Goal: Task Accomplishment & Management: Manage account settings

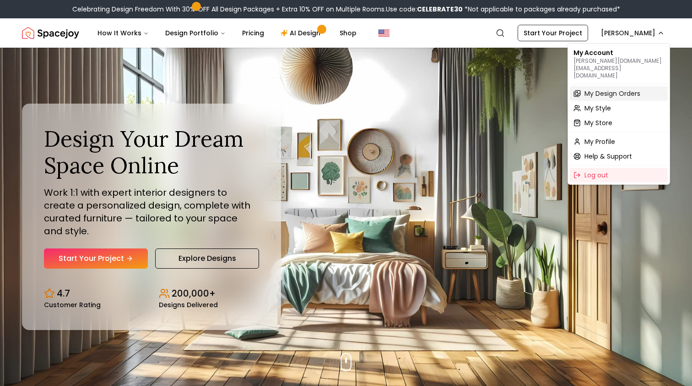
click at [588, 89] on span "My Design Orders" at bounding box center [613, 93] width 56 height 9
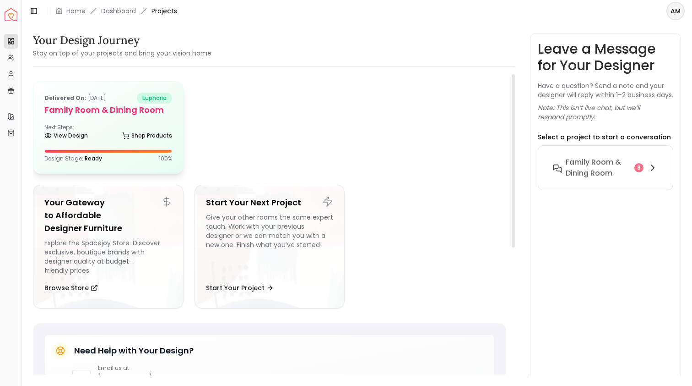
click at [129, 105] on h5 "Family Room & Dining Room" at bounding box center [108, 109] width 128 height 13
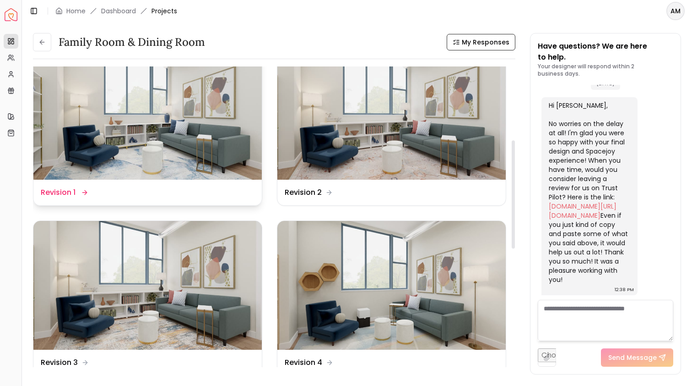
scroll to position [209, 0]
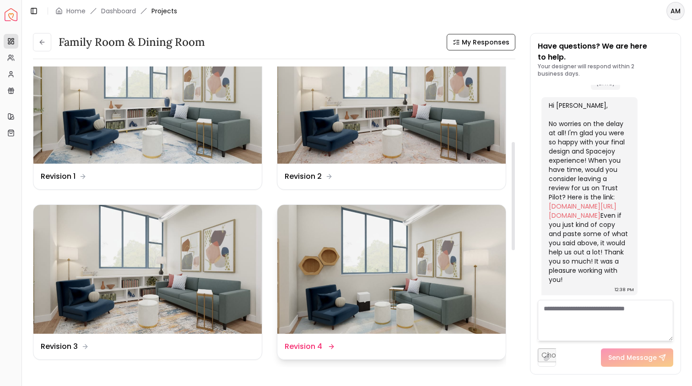
click at [382, 273] on img at bounding box center [391, 269] width 228 height 129
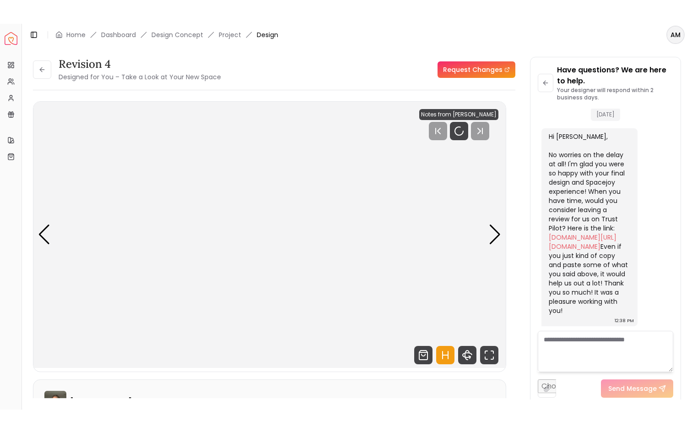
scroll to position [2795, 0]
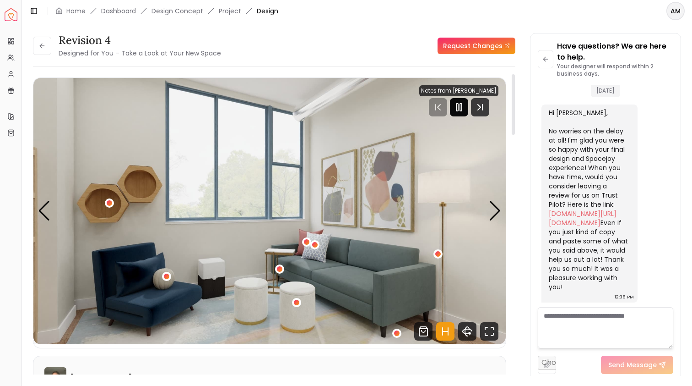
click at [460, 113] on div at bounding box center [459, 107] width 18 height 18
click at [468, 333] on icon "360 View" at bounding box center [467, 331] width 9 height 5
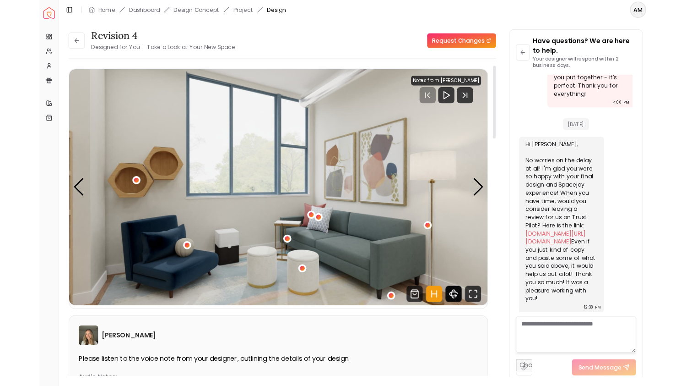
scroll to position [2746, 0]
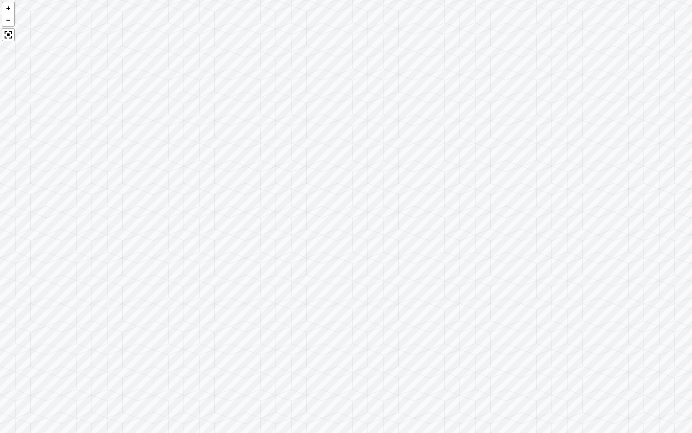
drag, startPoint x: 395, startPoint y: 307, endPoint x: 486, endPoint y: 299, distance: 91.9
click at [486, 299] on div at bounding box center [346, 216] width 692 height 433
drag, startPoint x: 485, startPoint y: 299, endPoint x: 564, endPoint y: 299, distance: 78.8
click at [564, 299] on div at bounding box center [346, 216] width 692 height 433
drag, startPoint x: 453, startPoint y: 281, endPoint x: 560, endPoint y: 263, distance: 108.6
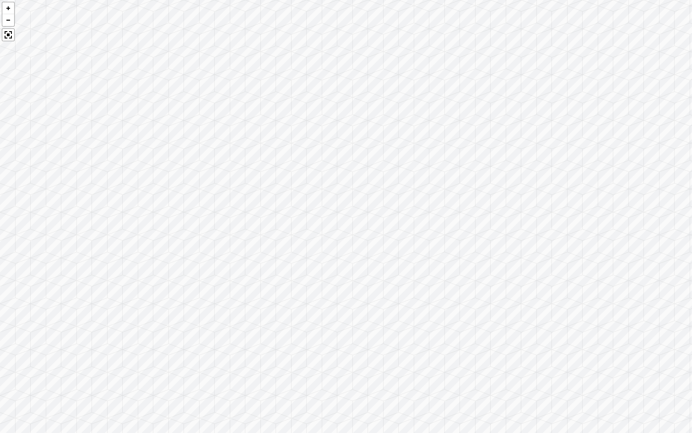
click at [560, 263] on div at bounding box center [346, 216] width 692 height 433
drag, startPoint x: 521, startPoint y: 256, endPoint x: 598, endPoint y: 249, distance: 77.2
click at [598, 249] on div at bounding box center [346, 216] width 692 height 433
drag, startPoint x: 452, startPoint y: 285, endPoint x: 581, endPoint y: 282, distance: 129.2
click at [581, 282] on div at bounding box center [346, 216] width 692 height 433
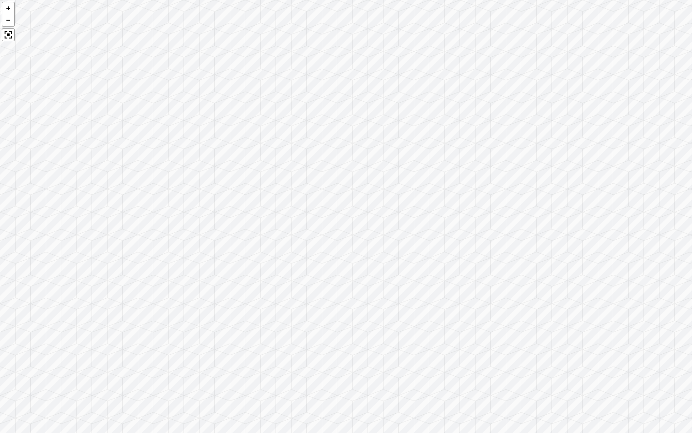
drag, startPoint x: 607, startPoint y: 279, endPoint x: 637, endPoint y: 275, distance: 30.0
click at [637, 275] on div at bounding box center [346, 216] width 692 height 433
drag, startPoint x: 661, startPoint y: 269, endPoint x: 670, endPoint y: 269, distance: 8.7
click at [670, 269] on div at bounding box center [346, 216] width 692 height 433
drag, startPoint x: 523, startPoint y: 284, endPoint x: 548, endPoint y: 272, distance: 27.2
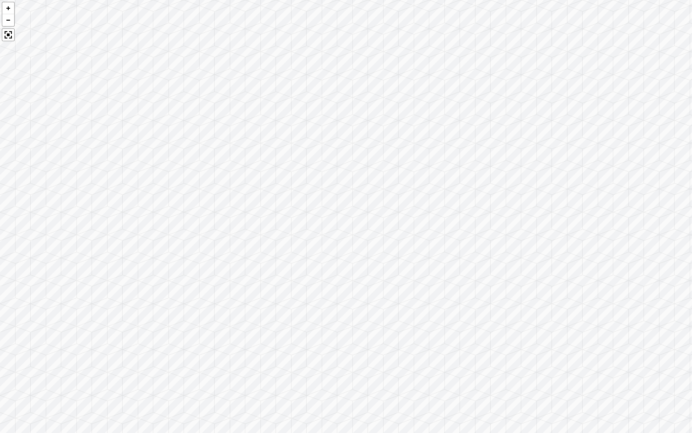
click at [548, 272] on div at bounding box center [346, 216] width 692 height 433
drag, startPoint x: 411, startPoint y: 222, endPoint x: 279, endPoint y: 280, distance: 144.5
click at [279, 280] on div at bounding box center [346, 216] width 692 height 433
drag, startPoint x: 330, startPoint y: 298, endPoint x: 439, endPoint y: 220, distance: 133.3
click at [439, 220] on div at bounding box center [346, 216] width 692 height 433
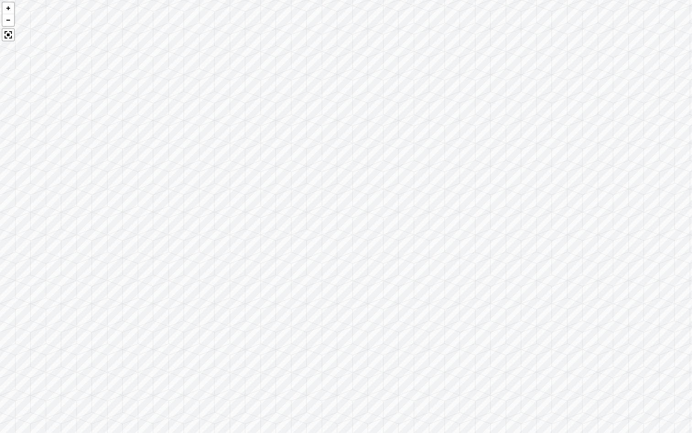
drag, startPoint x: 335, startPoint y: 237, endPoint x: 397, endPoint y: 219, distance: 65.2
click at [397, 219] on div at bounding box center [346, 216] width 692 height 433
drag, startPoint x: 397, startPoint y: 219, endPoint x: 456, endPoint y: 206, distance: 60.1
click at [456, 206] on div at bounding box center [346, 216] width 692 height 433
drag, startPoint x: 456, startPoint y: 206, endPoint x: 295, endPoint y: 311, distance: 192.1
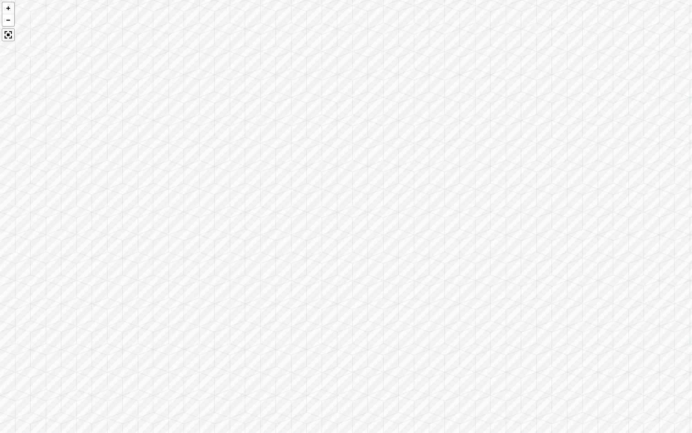
click at [295, 311] on div at bounding box center [346, 216] width 692 height 433
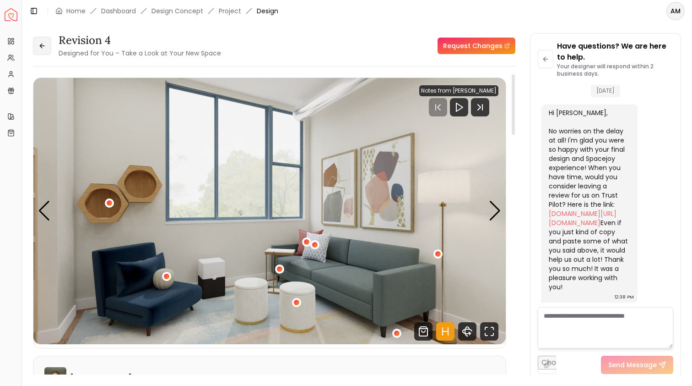
click at [36, 47] on button at bounding box center [42, 46] width 18 height 18
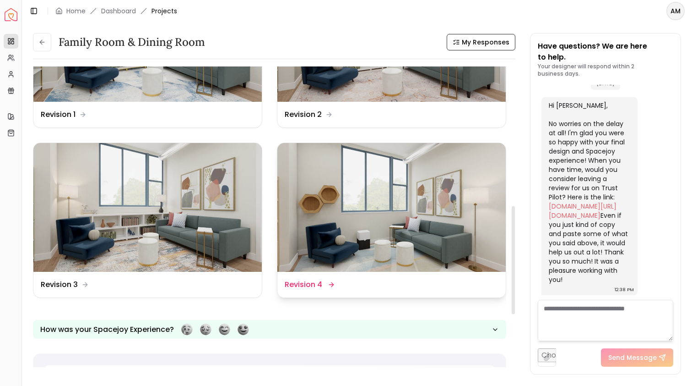
scroll to position [242, 0]
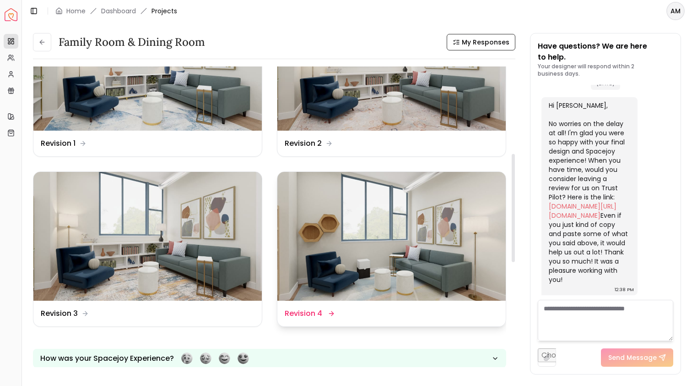
click at [362, 202] on img at bounding box center [391, 236] width 228 height 129
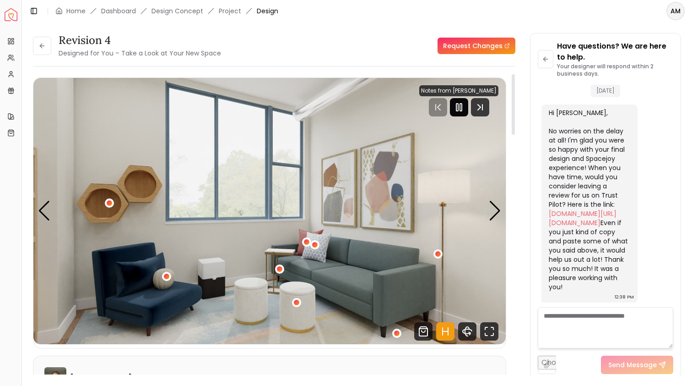
click at [462, 110] on rect "Pause" at bounding box center [461, 106] width 2 height 7
click at [365, 170] on img "1 / 5" at bounding box center [269, 211] width 472 height 266
click at [472, 329] on icon "360 View" at bounding box center [467, 331] width 9 height 5
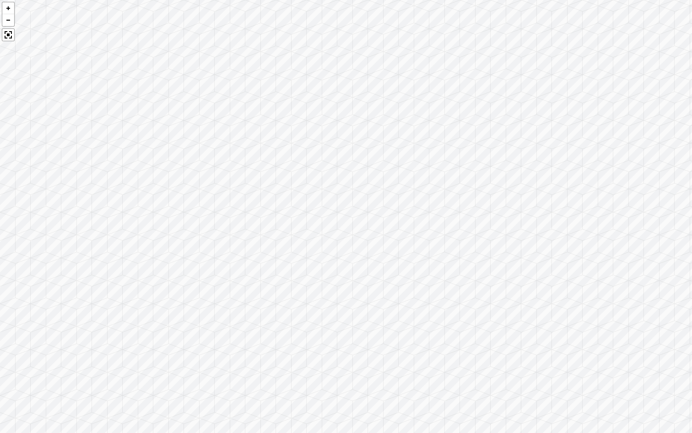
drag, startPoint x: 381, startPoint y: 234, endPoint x: 429, endPoint y: -15, distance: 253.3
click at [429, 0] on html "Spacejoy Dashboard Overview Projects My Referrals My Profile Gift Card Balance …" at bounding box center [346, 216] width 692 height 433
drag, startPoint x: 491, startPoint y: 179, endPoint x: 279, endPoint y: 282, distance: 235.7
click at [279, 282] on div at bounding box center [346, 216] width 692 height 433
drag, startPoint x: 279, startPoint y: 282, endPoint x: 143, endPoint y: 338, distance: 147.6
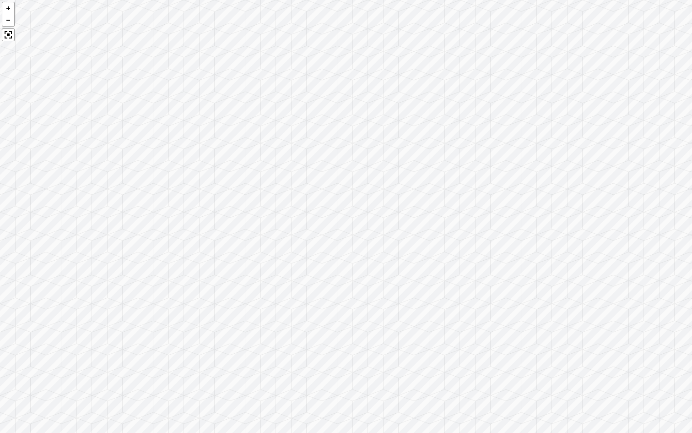
click at [143, 338] on div at bounding box center [346, 216] width 692 height 433
drag, startPoint x: 109, startPoint y: 337, endPoint x: 0, endPoint y: 341, distance: 109.5
click at [0, 341] on div at bounding box center [346, 216] width 692 height 433
drag, startPoint x: 0, startPoint y: 341, endPoint x: 0, endPoint y: 347, distance: 6.4
click at [0, 347] on div at bounding box center [346, 216] width 692 height 433
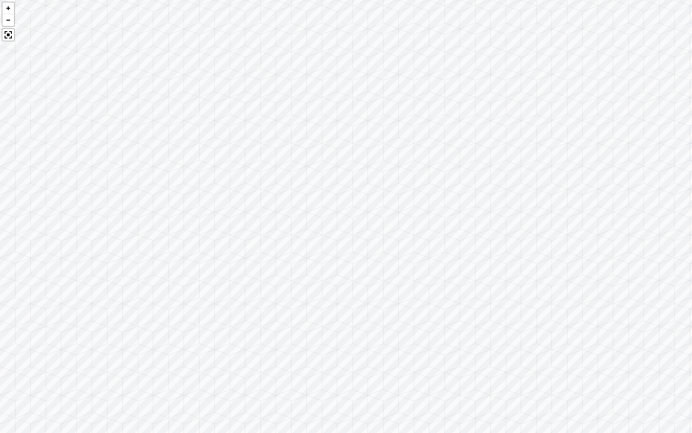
drag, startPoint x: 0, startPoint y: 347, endPoint x: 0, endPoint y: 371, distance: 23.8
click at [0, 371] on div at bounding box center [346, 216] width 692 height 433
drag, startPoint x: 0, startPoint y: 371, endPoint x: 0, endPoint y: 391, distance: 19.7
click at [0, 385] on div at bounding box center [346, 216] width 692 height 433
drag, startPoint x: 150, startPoint y: 303, endPoint x: 36, endPoint y: 333, distance: 118.3
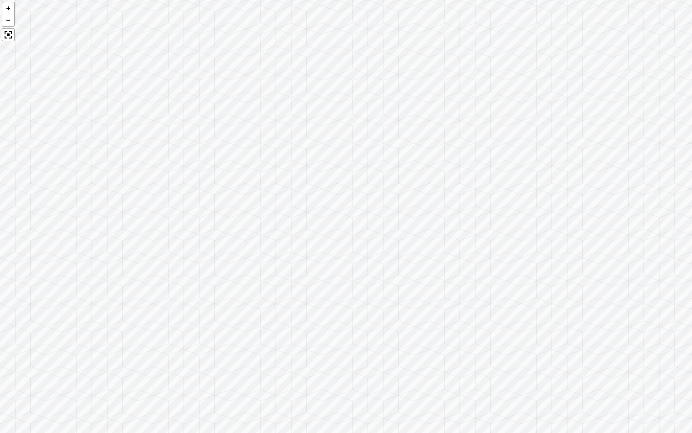
click at [36, 333] on div at bounding box center [346, 216] width 692 height 433
drag, startPoint x: 232, startPoint y: 282, endPoint x: 52, endPoint y: 272, distance: 180.2
click at [52, 272] on div at bounding box center [346, 216] width 692 height 433
drag, startPoint x: 101, startPoint y: 239, endPoint x: 0, endPoint y: 227, distance: 101.4
click at [0, 227] on div at bounding box center [346, 216] width 692 height 433
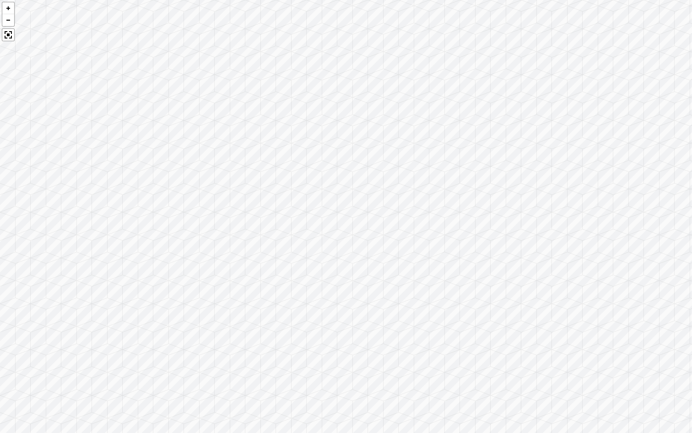
drag, startPoint x: 141, startPoint y: 207, endPoint x: 0, endPoint y: 207, distance: 140.6
click at [0, 207] on div at bounding box center [346, 216] width 692 height 433
drag, startPoint x: 103, startPoint y: 206, endPoint x: 0, endPoint y: 206, distance: 103.5
click at [0, 206] on div at bounding box center [346, 216] width 692 height 433
click at [0, 203] on div at bounding box center [346, 216] width 692 height 433
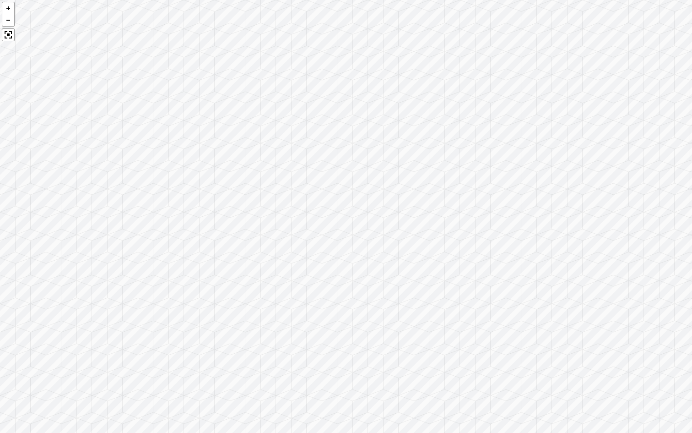
drag, startPoint x: 358, startPoint y: 275, endPoint x: 255, endPoint y: 242, distance: 107.7
click at [255, 242] on div at bounding box center [346, 216] width 692 height 433
drag, startPoint x: 255, startPoint y: 242, endPoint x: 242, endPoint y: 229, distance: 18.1
click at [242, 229] on div at bounding box center [346, 216] width 692 height 433
drag, startPoint x: 281, startPoint y: 299, endPoint x: 314, endPoint y: 211, distance: 94.0
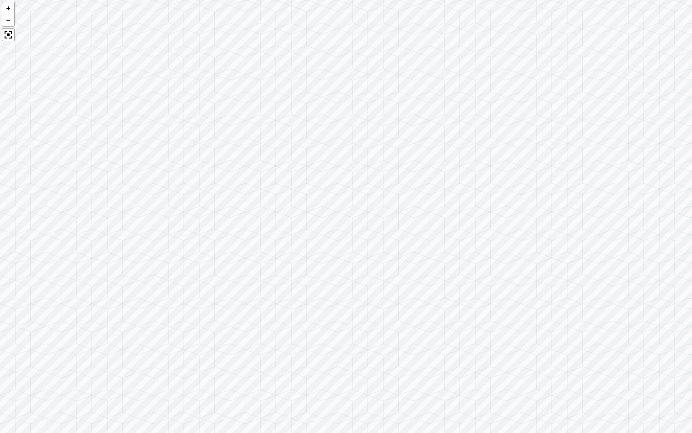
click at [314, 211] on div at bounding box center [346, 216] width 692 height 433
